Goal: Complete application form

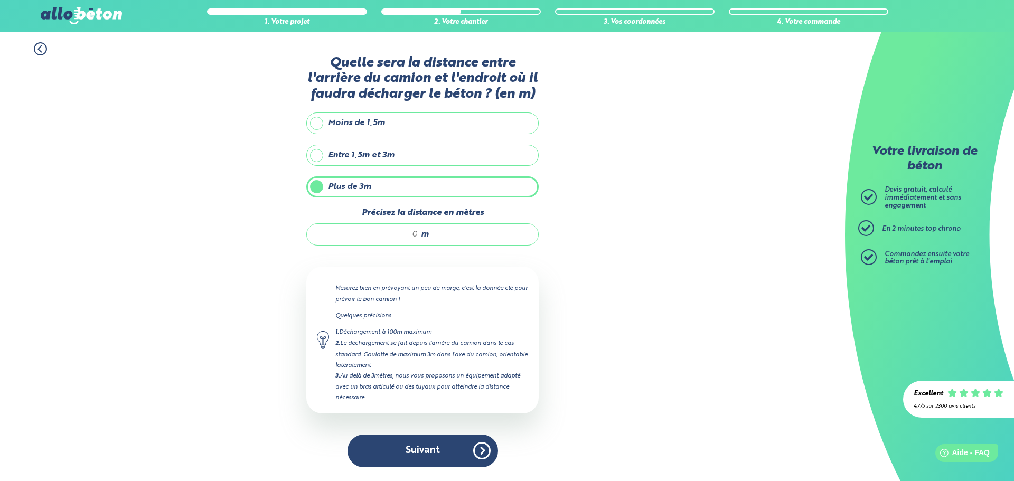
click at [390, 234] on input "Précisez la distance en mètres" at bounding box center [367, 234] width 101 height 11
type input "7"
click at [458, 452] on button "Suivant" at bounding box center [423, 451] width 151 height 32
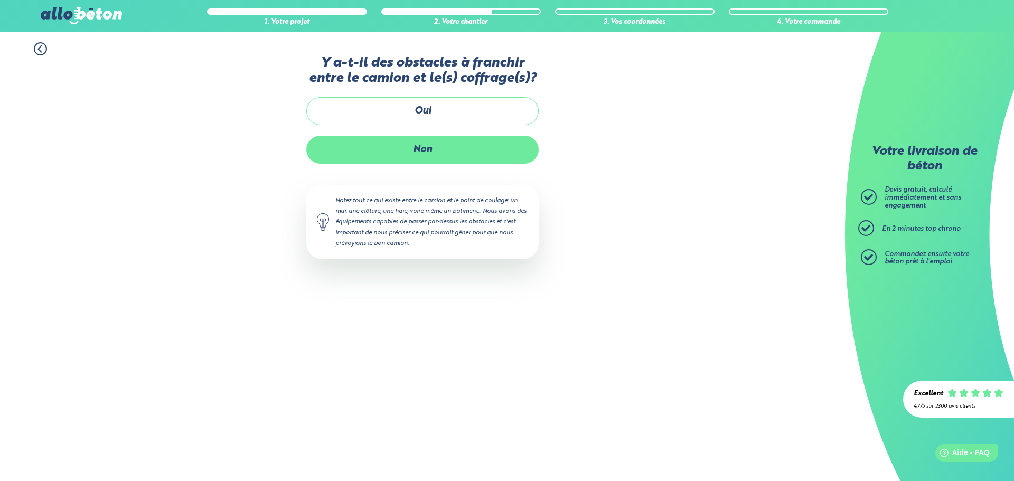
click at [424, 158] on label "Non" at bounding box center [422, 150] width 232 height 28
click at [0, 0] on input "Non" at bounding box center [0, 0] width 0 height 0
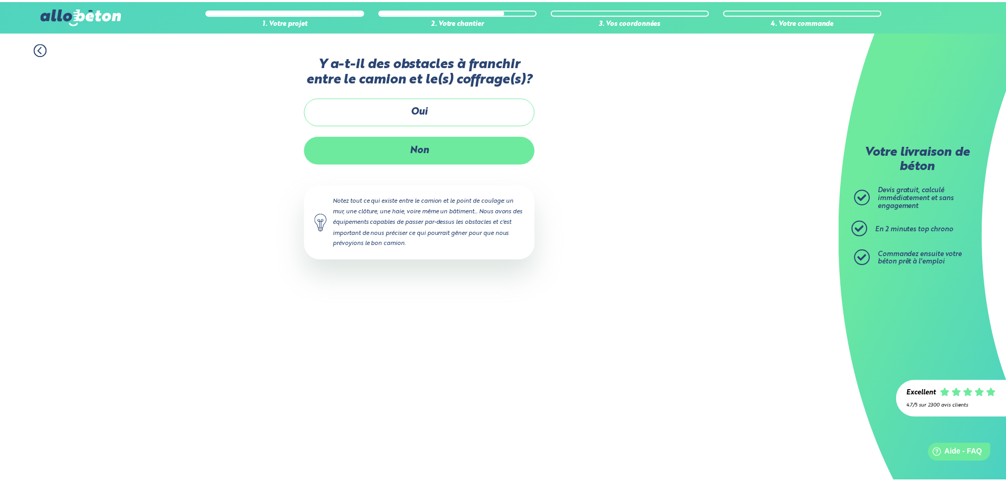
scroll to position [8, 0]
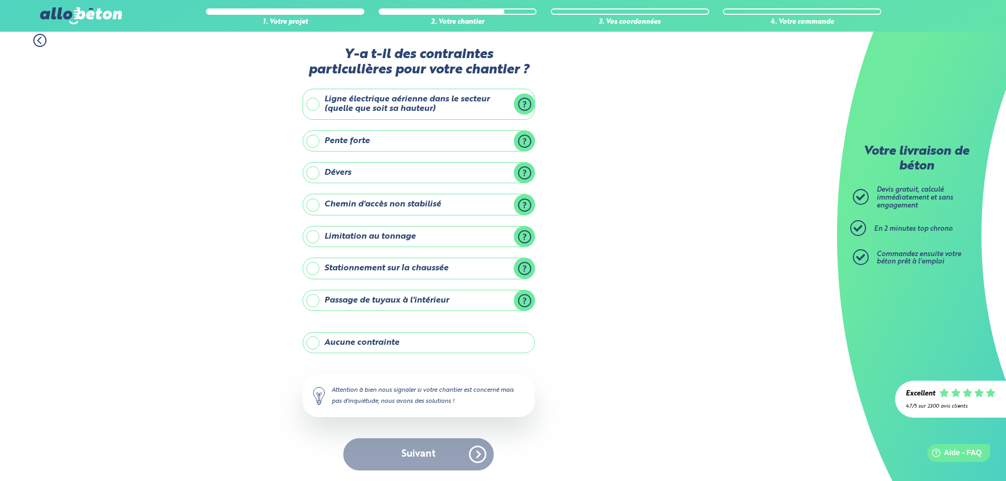
click at [369, 346] on label "Aucune contrainte" at bounding box center [419, 342] width 232 height 21
click at [0, 0] on input "Aucune contrainte" at bounding box center [0, 0] width 0 height 0
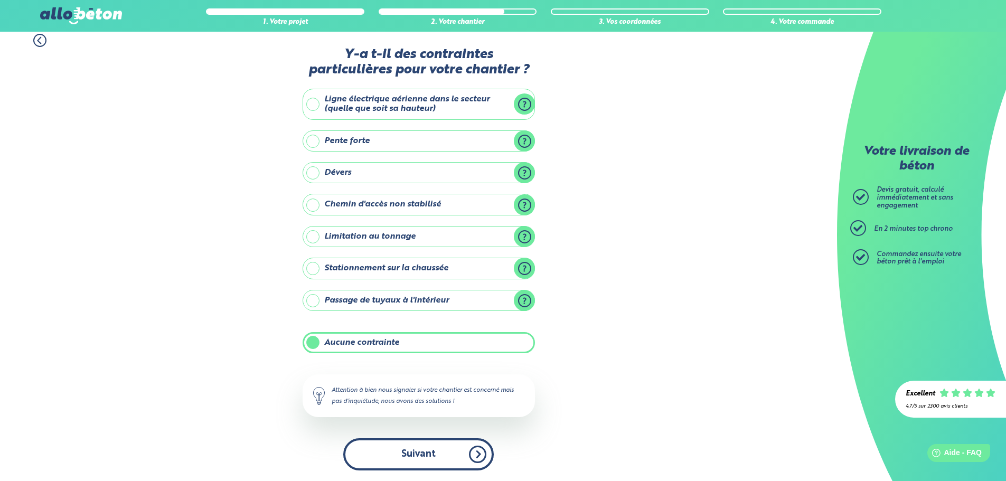
click at [425, 453] on button "Suivant" at bounding box center [418, 454] width 151 height 32
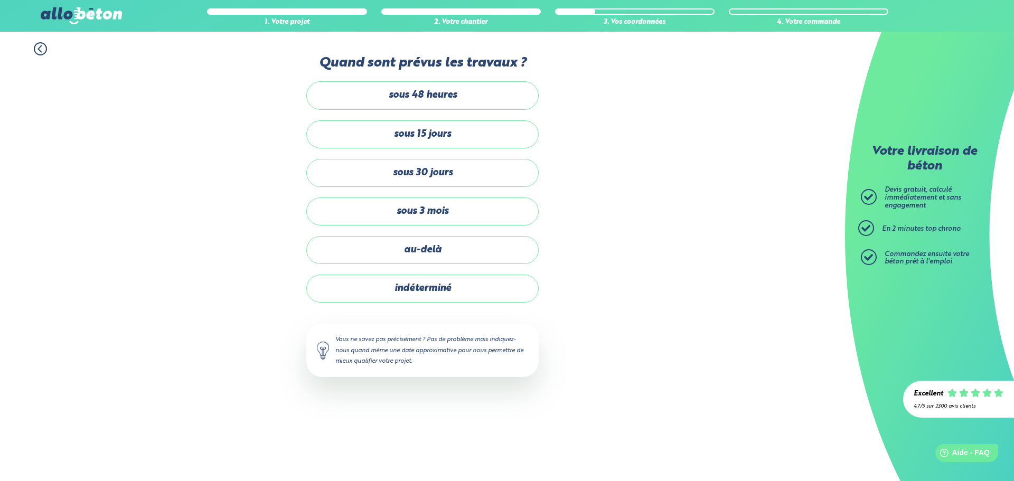
drag, startPoint x: 397, startPoint y: 152, endPoint x: 401, endPoint y: 146, distance: 6.8
click at [399, 149] on div "sous 48 heures sous 15 jours sous 30 jours sous 3 mois au-delà indéterminé" at bounding box center [422, 191] width 232 height 221
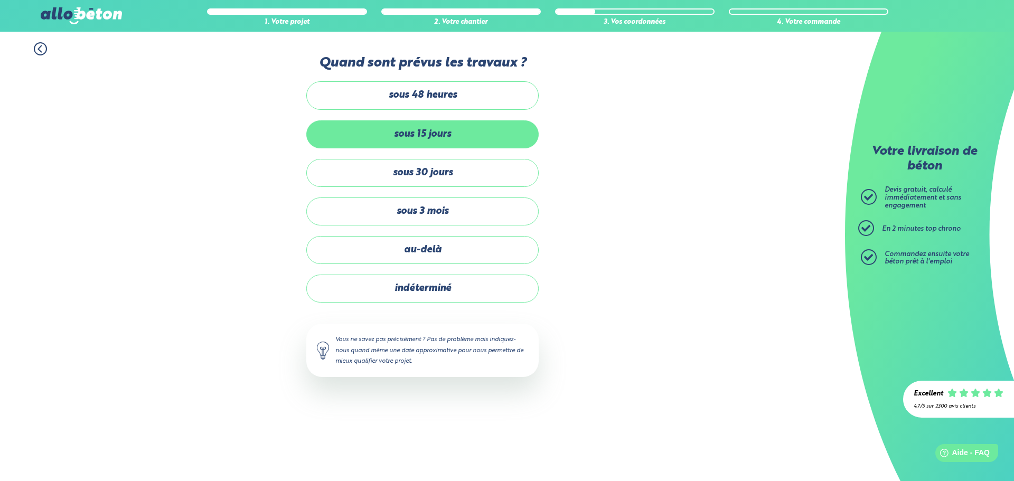
click at [402, 140] on label "sous 15 jours" at bounding box center [422, 134] width 232 height 28
click at [0, 0] on input "sous 15 jours" at bounding box center [0, 0] width 0 height 0
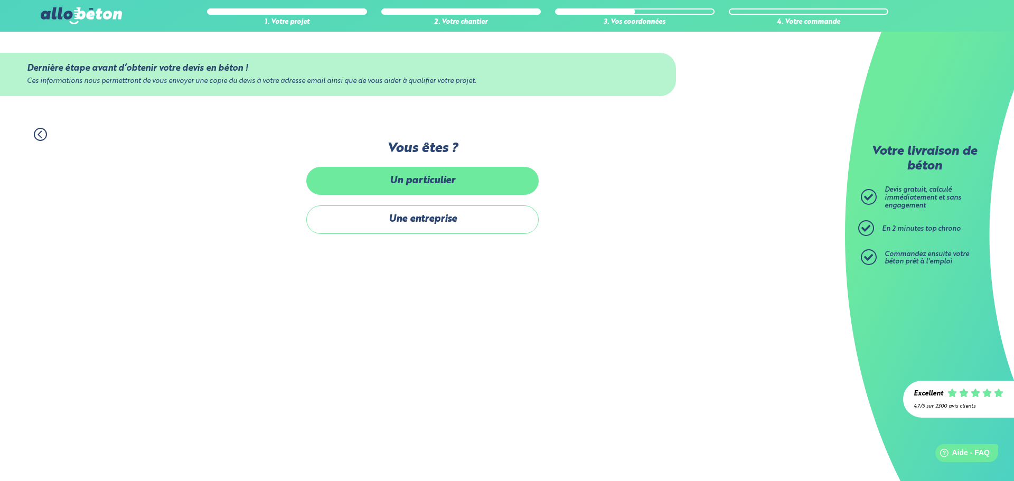
click at [369, 172] on label "Un particulier" at bounding box center [422, 181] width 232 height 28
click at [0, 0] on input "Un particulier" at bounding box center [0, 0] width 0 height 0
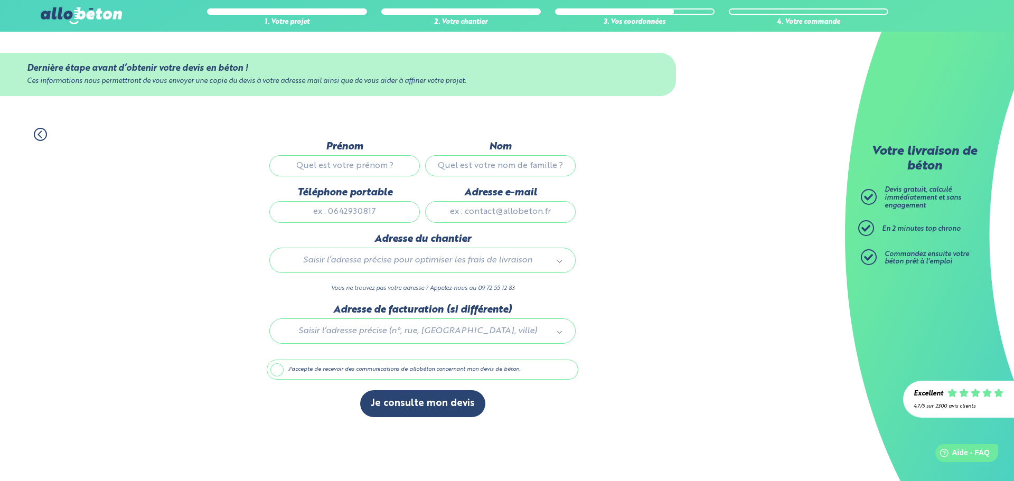
click at [329, 161] on input "Prénom" at bounding box center [344, 165] width 151 height 21
type input "[PERSON_NAME]"
click at [520, 165] on input "Nom" at bounding box center [500, 165] width 151 height 21
type input "LAGARRIGUE"
click at [378, 210] on input "Téléphone portable" at bounding box center [344, 211] width 151 height 21
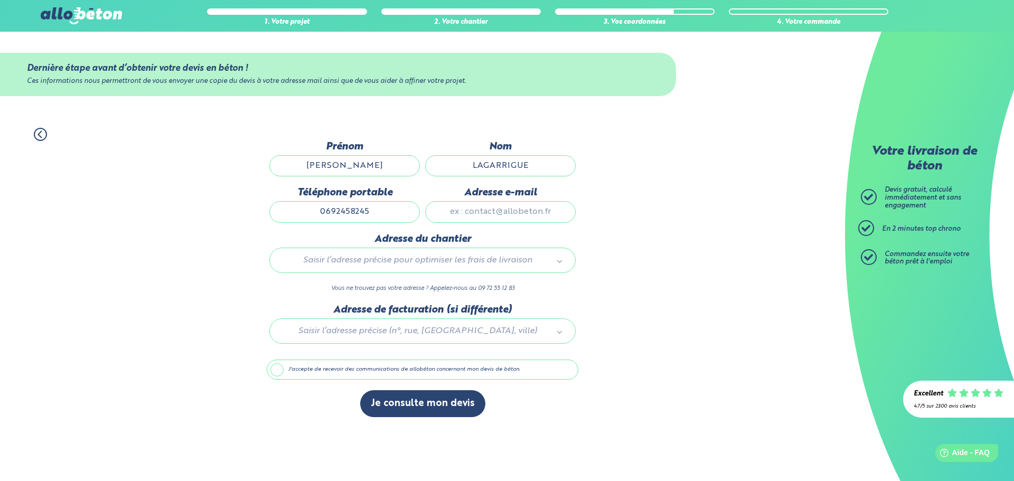
type input "0692458245"
click at [475, 212] on input "Adresse e-mail" at bounding box center [500, 211] width 151 height 21
type input "[EMAIL_ADDRESS][DOMAIN_NAME]"
click at [465, 250] on div "Saisir l’adresse précise pour optimiser les frais de livraison" at bounding box center [422, 260] width 306 height 25
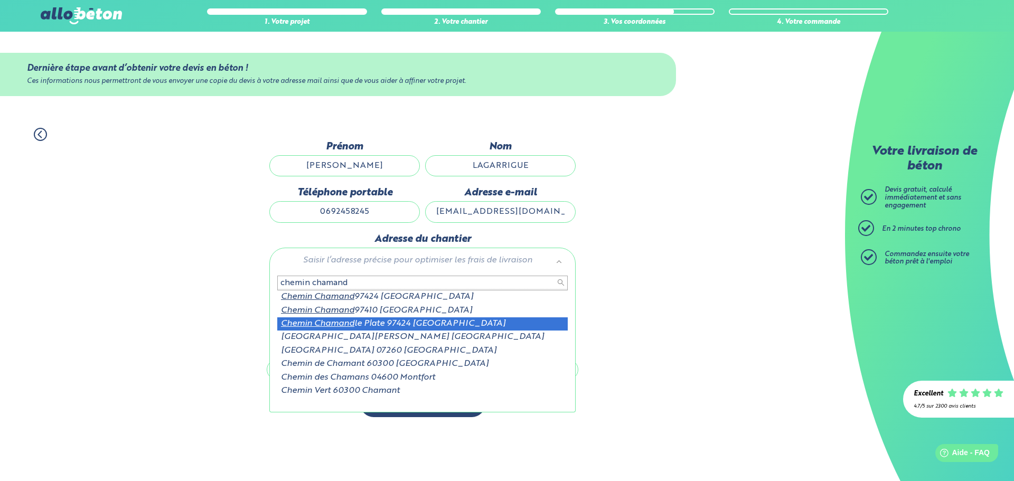
type input "chemin chamand"
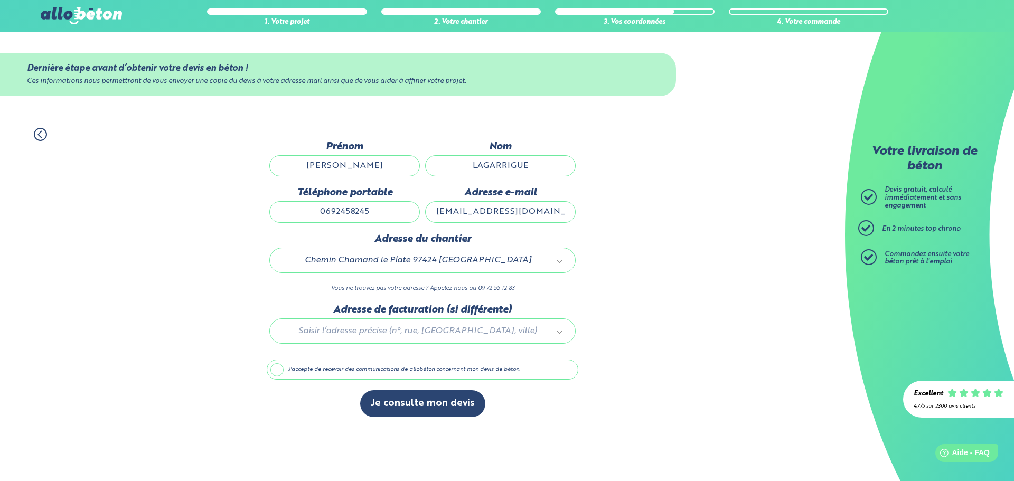
click at [421, 331] on div at bounding box center [423, 329] width 312 height 50
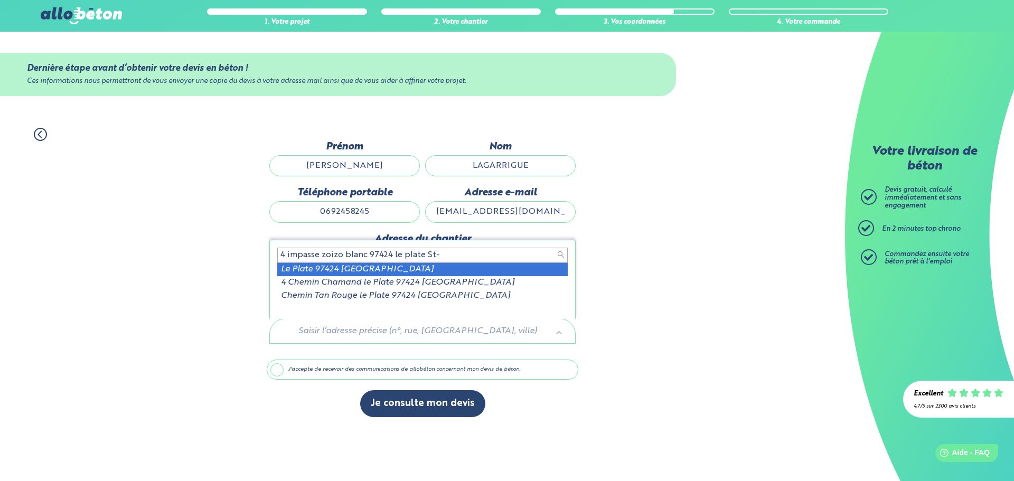
type input "4 impasse zoizo blanc 97424 le plate St-"
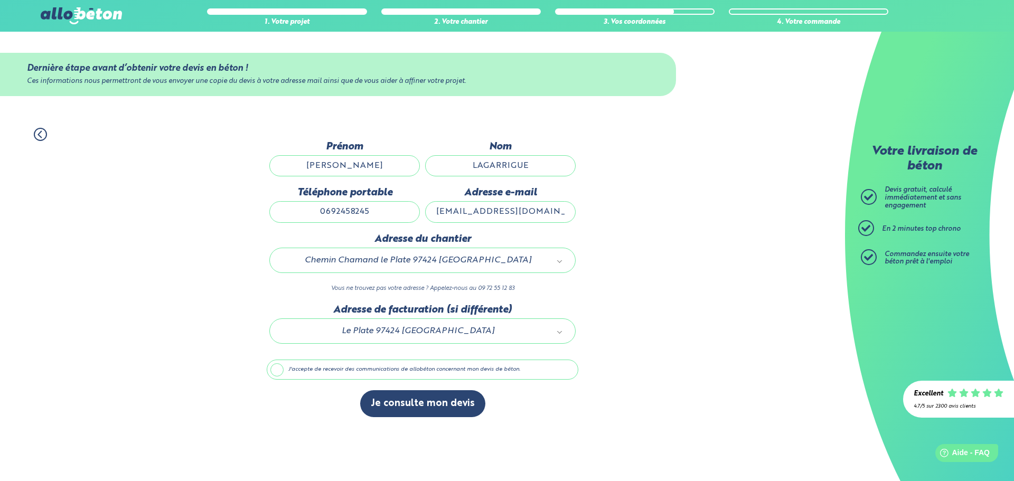
click at [278, 373] on label "J'accepte de recevoir des communications de allobéton concernant mon devis de b…" at bounding box center [423, 370] width 312 height 20
click at [0, 0] on input "J'accepte de recevoir des communications de allobéton concernant mon devis de b…" at bounding box center [0, 0] width 0 height 0
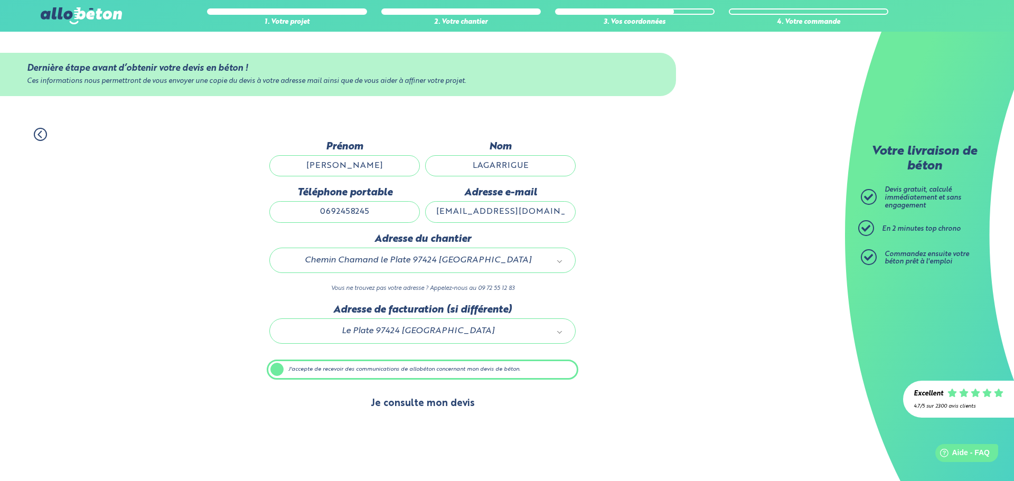
click at [411, 405] on button "Je consulte mon devis" at bounding box center [422, 403] width 125 height 27
